Goal: Use online tool/utility: Use online tool/utility

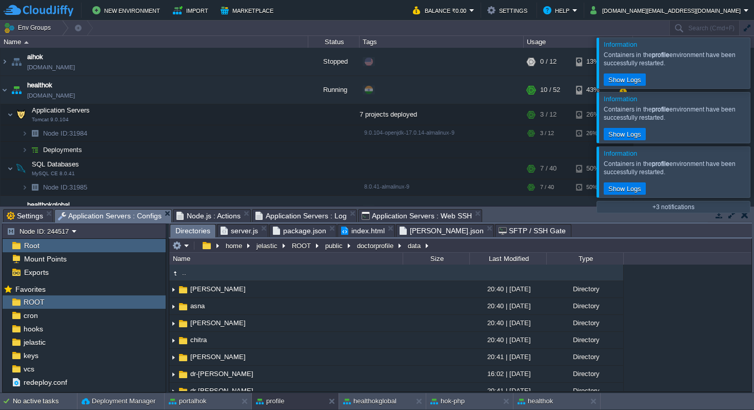
scroll to position [560, 0]
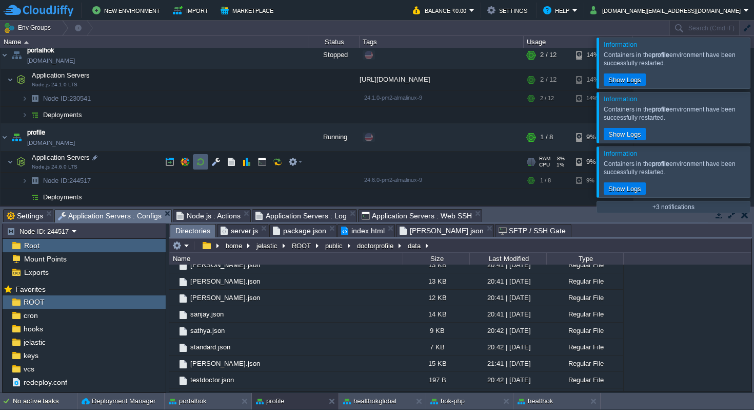
click at [200, 163] on button "button" at bounding box center [200, 161] width 9 height 9
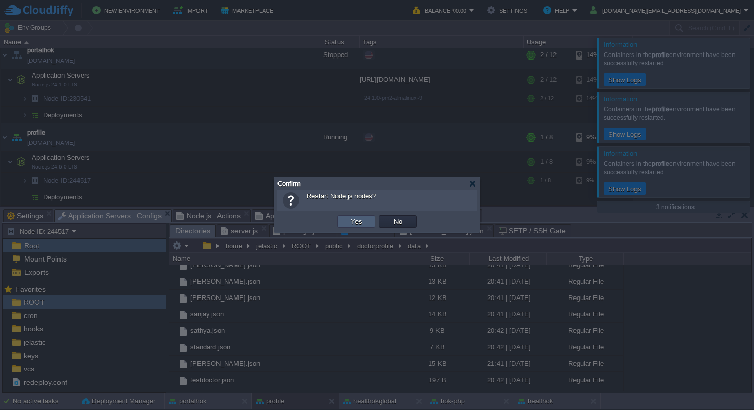
click at [353, 222] on button "Yes" at bounding box center [356, 221] width 17 height 9
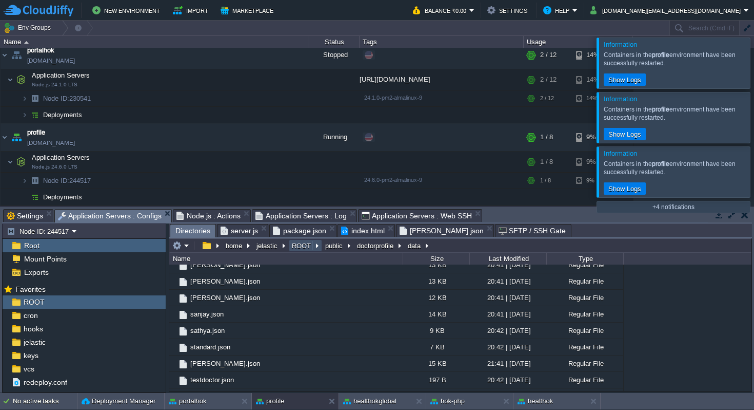
click at [300, 246] on button "ROOT" at bounding box center [301, 245] width 23 height 9
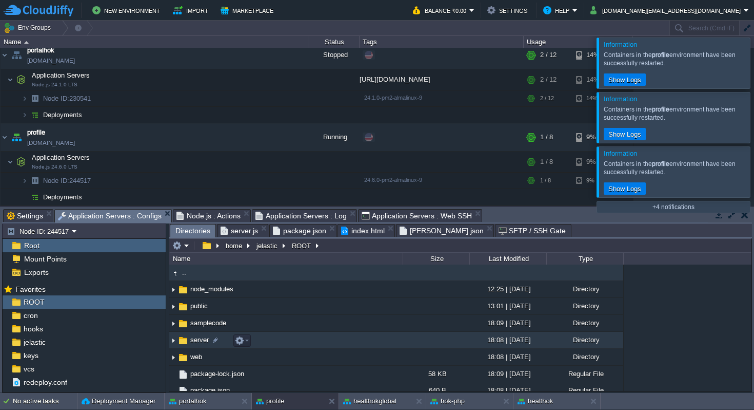
click at [195, 341] on span "server" at bounding box center [200, 339] width 22 height 9
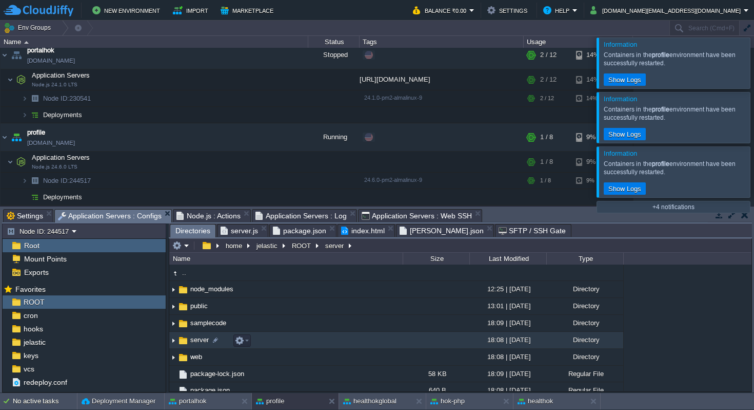
click at [195, 341] on span "server" at bounding box center [200, 339] width 22 height 9
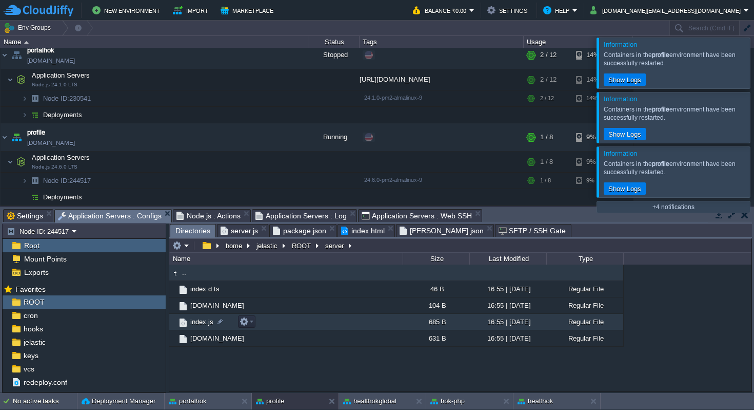
click at [199, 323] on span "index.js" at bounding box center [202, 321] width 26 height 9
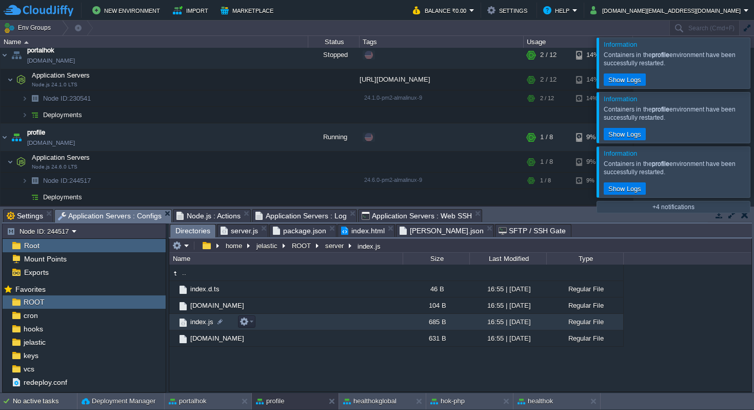
click at [199, 323] on span "index.js" at bounding box center [202, 321] width 26 height 9
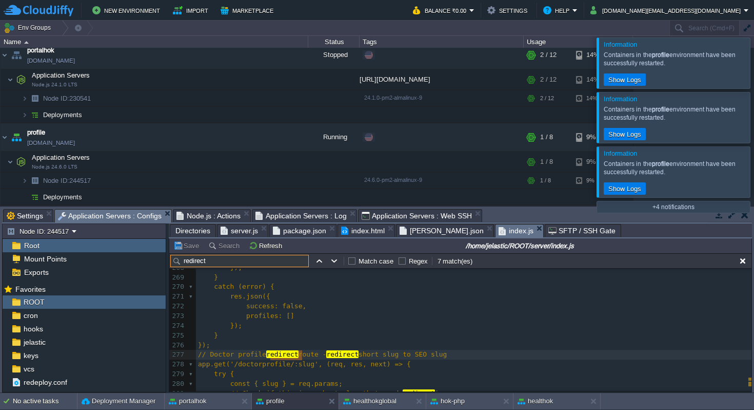
scroll to position [2594, 0]
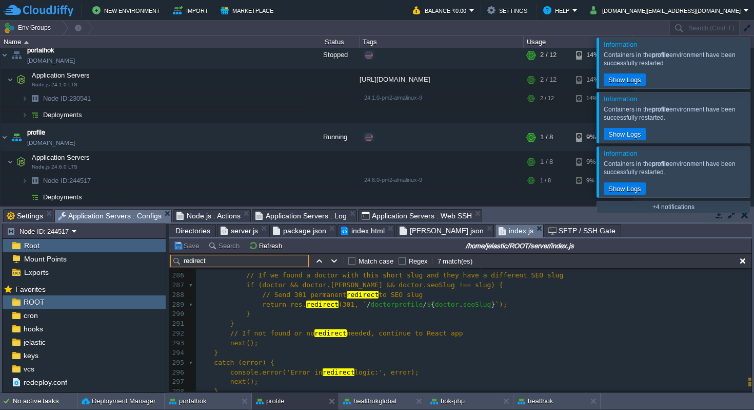
type input "redirect"
click at [304, 306] on div "x 275 } 276 }); 277 // Doctor profile redirect route - redirect short slug to S…" at bounding box center [474, 338] width 556 height 348
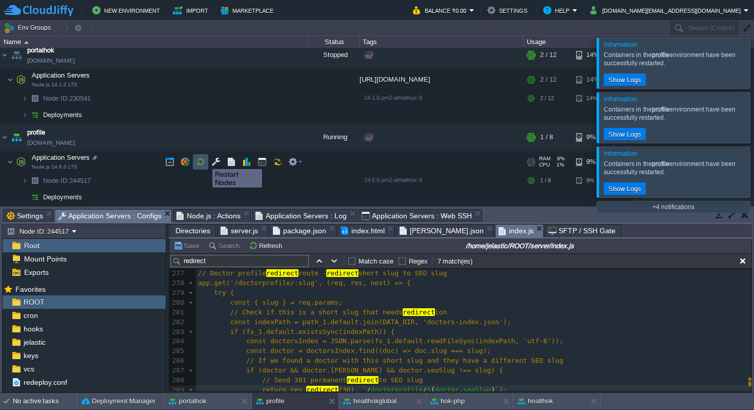
click at [197, 161] on button "button" at bounding box center [200, 161] width 9 height 9
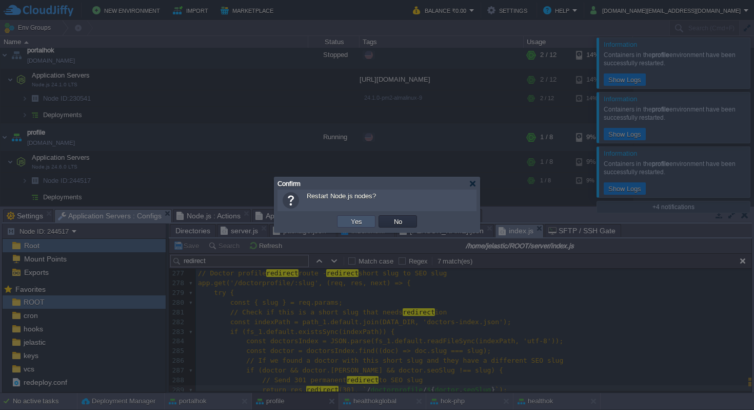
click at [359, 222] on button "Yes" at bounding box center [356, 221] width 17 height 9
